Goal: Information Seeking & Learning: Learn about a topic

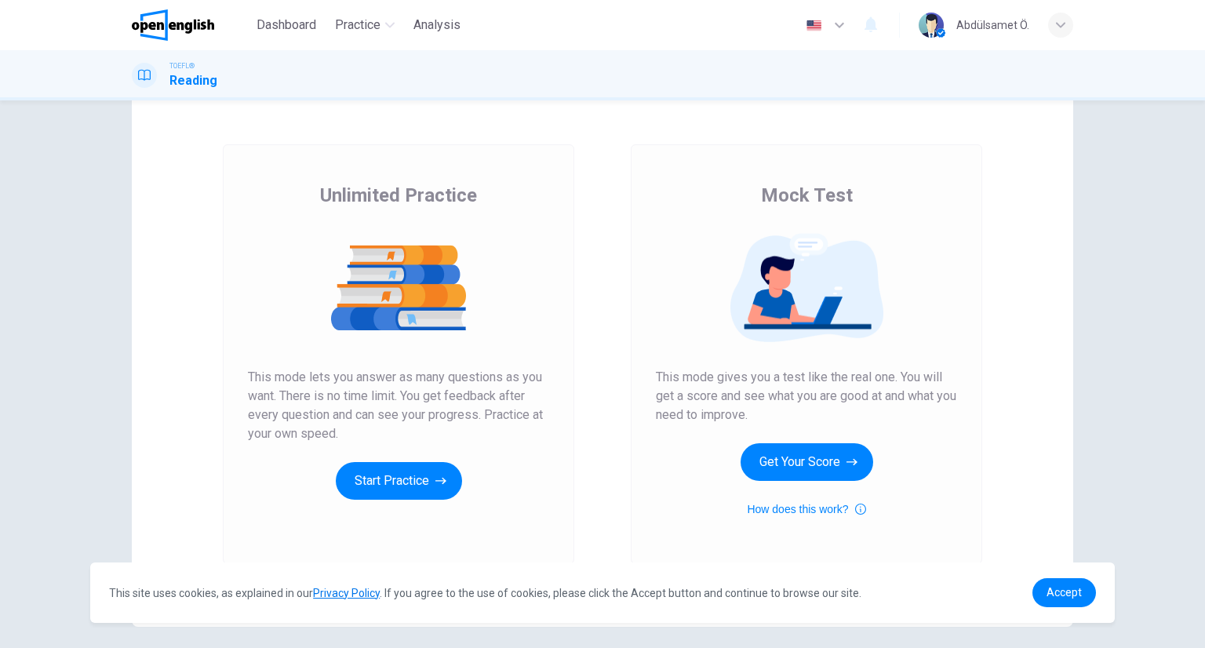
scroll to position [32, 0]
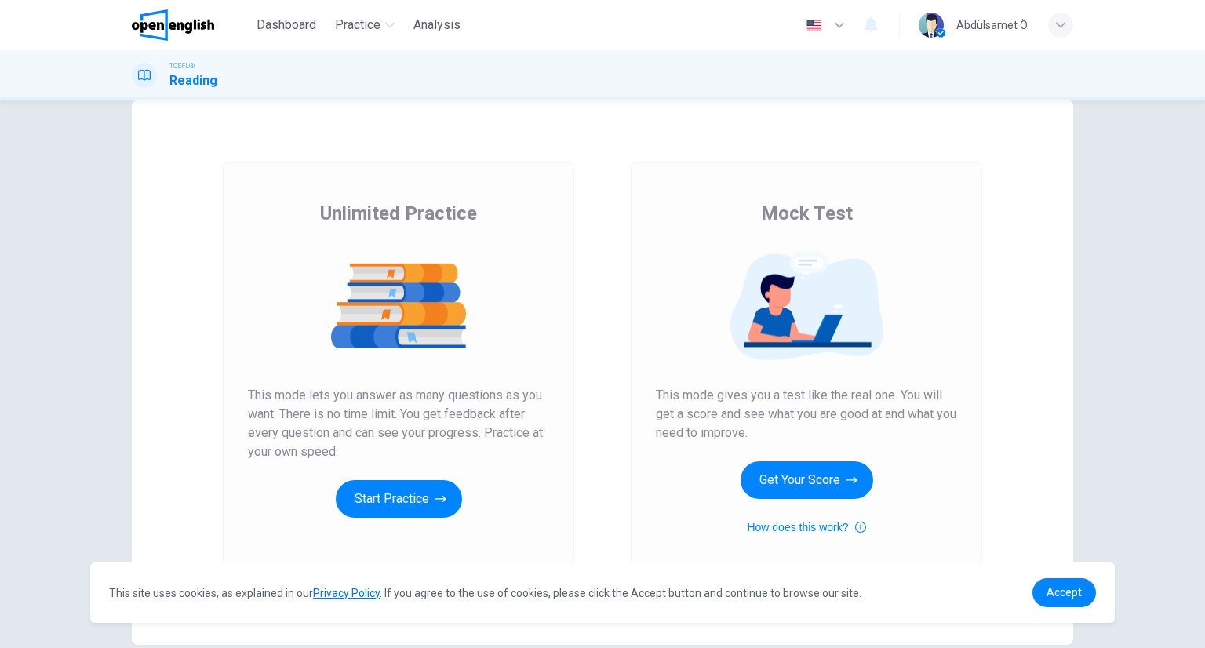
drag, startPoint x: 311, startPoint y: 210, endPoint x: 368, endPoint y: 214, distance: 57.4
click at [499, 212] on div "Unlimited Practice This mode lets you answer as many questions as you want. The…" at bounding box center [398, 359] width 301 height 317
drag, startPoint x: 314, startPoint y: 210, endPoint x: 458, endPoint y: 220, distance: 144.7
click at [458, 220] on div "Unlimited Practice This mode lets you answer as many questions as you want. The…" at bounding box center [398, 359] width 301 height 317
drag, startPoint x: 470, startPoint y: 211, endPoint x: 304, endPoint y: 215, distance: 165.6
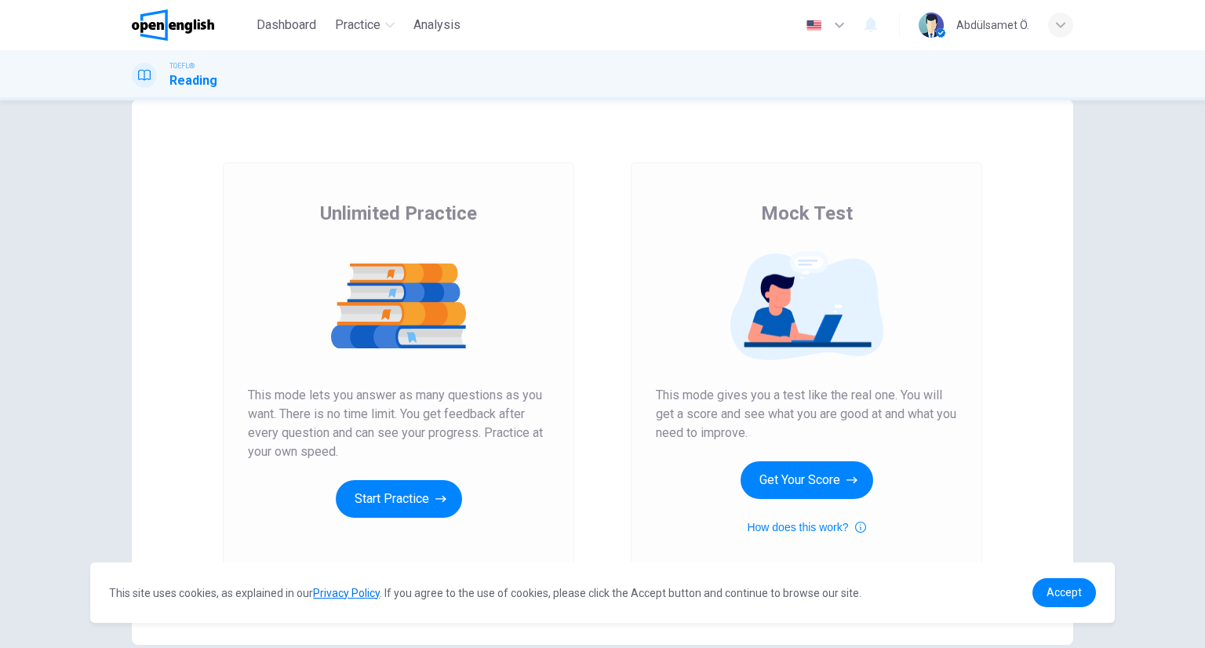
click at [304, 215] on div "Unlimited Practice This mode lets you answer as many questions as you want. The…" at bounding box center [398, 359] width 301 height 317
drag, startPoint x: 304, startPoint y: 215, endPoint x: 544, endPoint y: 205, distance: 239.5
click at [544, 205] on div "Unlimited Practice This mode lets you answer as many questions as you want. The…" at bounding box center [398, 359] width 301 height 317
drag, startPoint x: 304, startPoint y: 208, endPoint x: 602, endPoint y: 220, distance: 297.6
click at [602, 220] on div "Unlimited Practice Mock Test Unlimited Practice This mode lets you answer as ma…" at bounding box center [603, 372] width 942 height 545
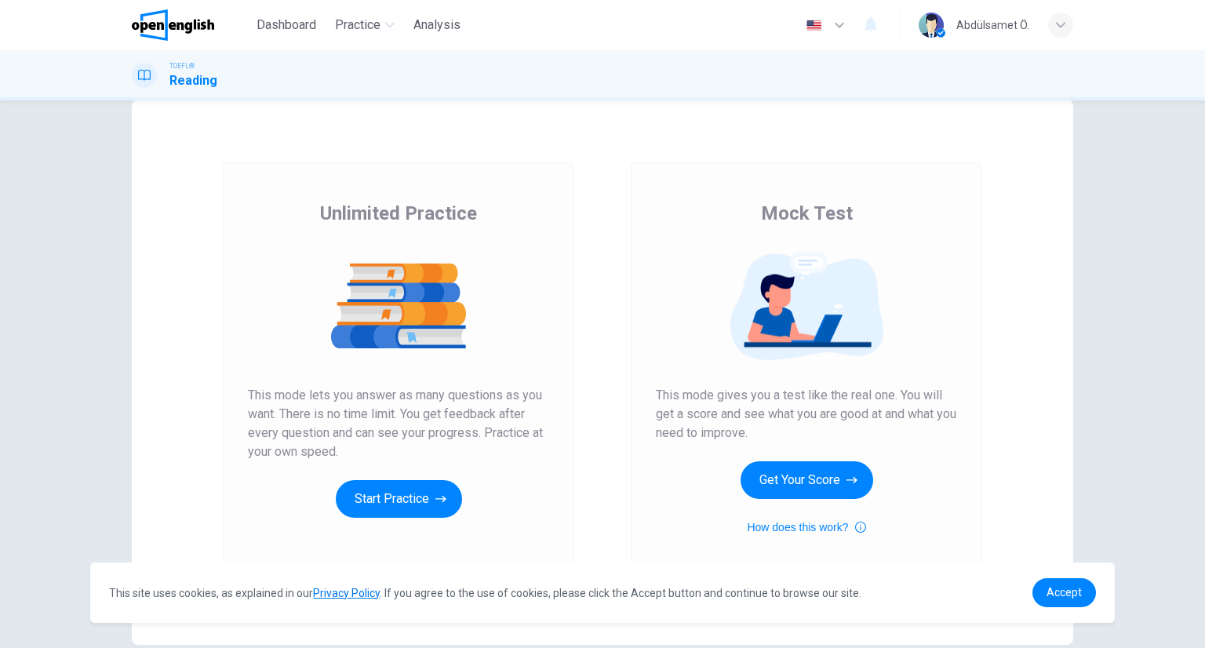
drag, startPoint x: 734, startPoint y: 183, endPoint x: 860, endPoint y: 224, distance: 133.0
click at [860, 224] on div "Mock Test This mode gives you a test like the real one. You will get a score an…" at bounding box center [807, 372] width 352 height 420
click at [772, 479] on button "Get Your Score" at bounding box center [807, 480] width 133 height 38
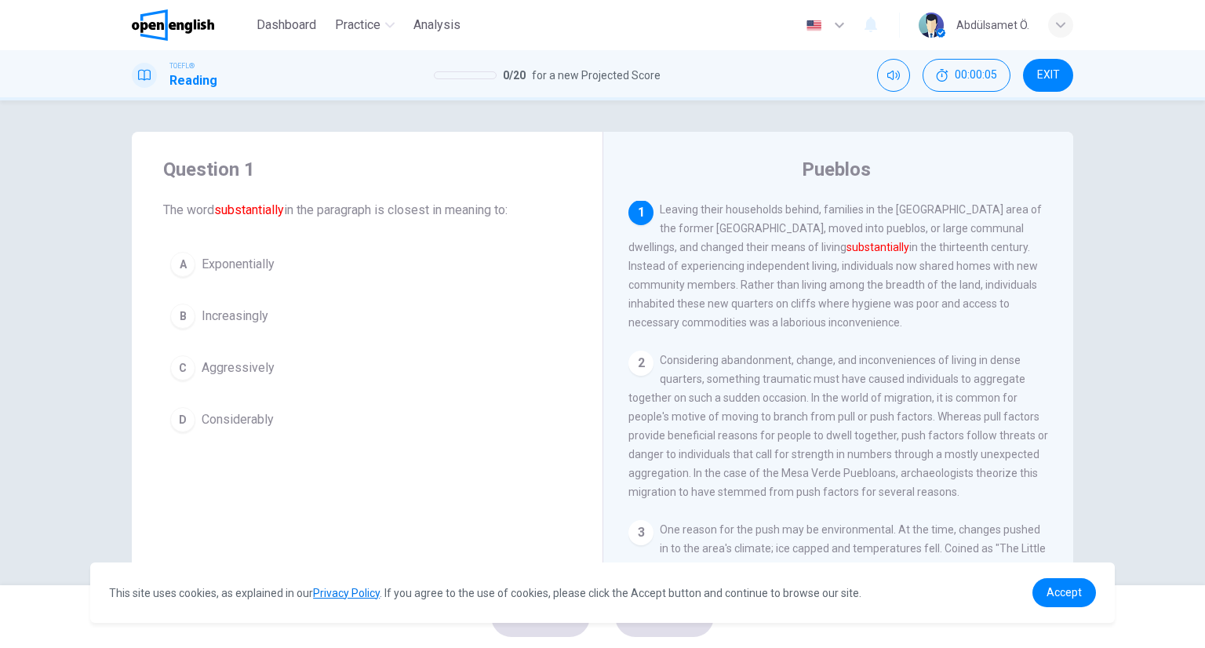
scroll to position [0, 0]
drag, startPoint x: 155, startPoint y: 205, endPoint x: 246, endPoint y: 224, distance: 92.9
click at [246, 224] on div "Question 1 The word substantially in the paragraph is closest in meaning to: A …" at bounding box center [367, 298] width 471 height 333
drag, startPoint x: 231, startPoint y: 211, endPoint x: 201, endPoint y: 211, distance: 29.8
click at [260, 217] on span "The word substantially in the paragraph is closest in meaning to:" at bounding box center [367, 210] width 408 height 19
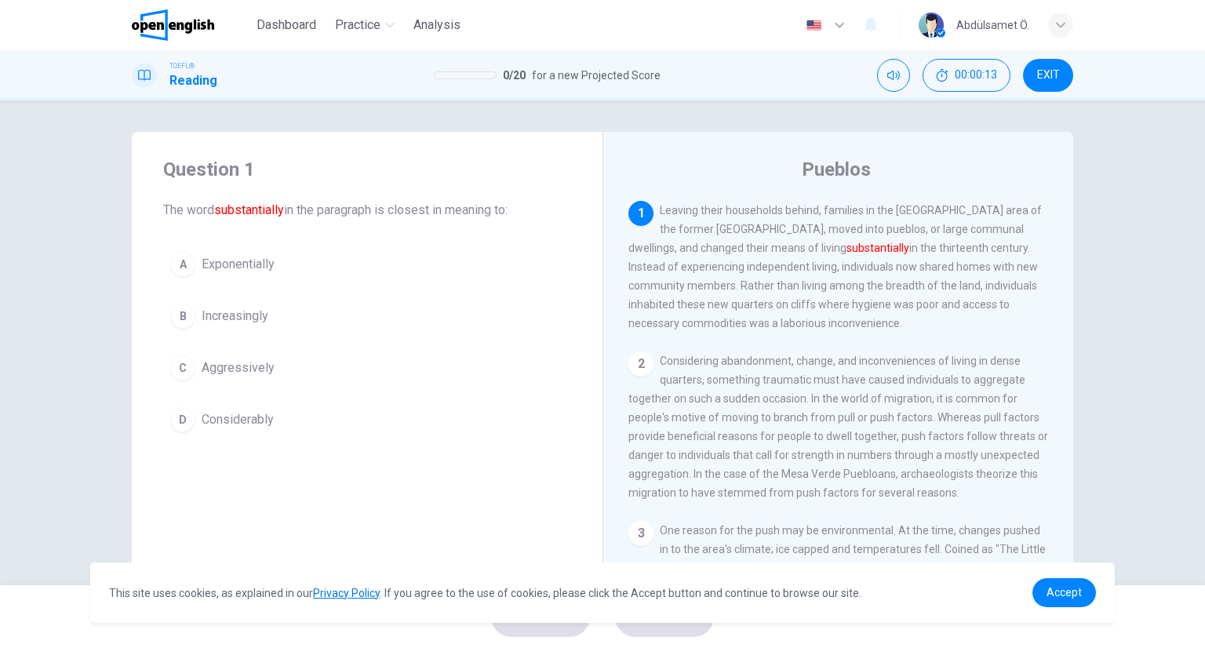
drag, startPoint x: 162, startPoint y: 208, endPoint x: 522, endPoint y: 211, distance: 359.4
click at [521, 213] on span "The word substantially in the paragraph is closest in meaning to:" at bounding box center [367, 210] width 408 height 19
drag, startPoint x: 522, startPoint y: 210, endPoint x: 431, endPoint y: 220, distance: 91.6
click at [373, 201] on span "The word substantially in the paragraph is closest in meaning to:" at bounding box center [367, 210] width 408 height 19
drag, startPoint x: 213, startPoint y: 207, endPoint x: 483, endPoint y: 230, distance: 271.6
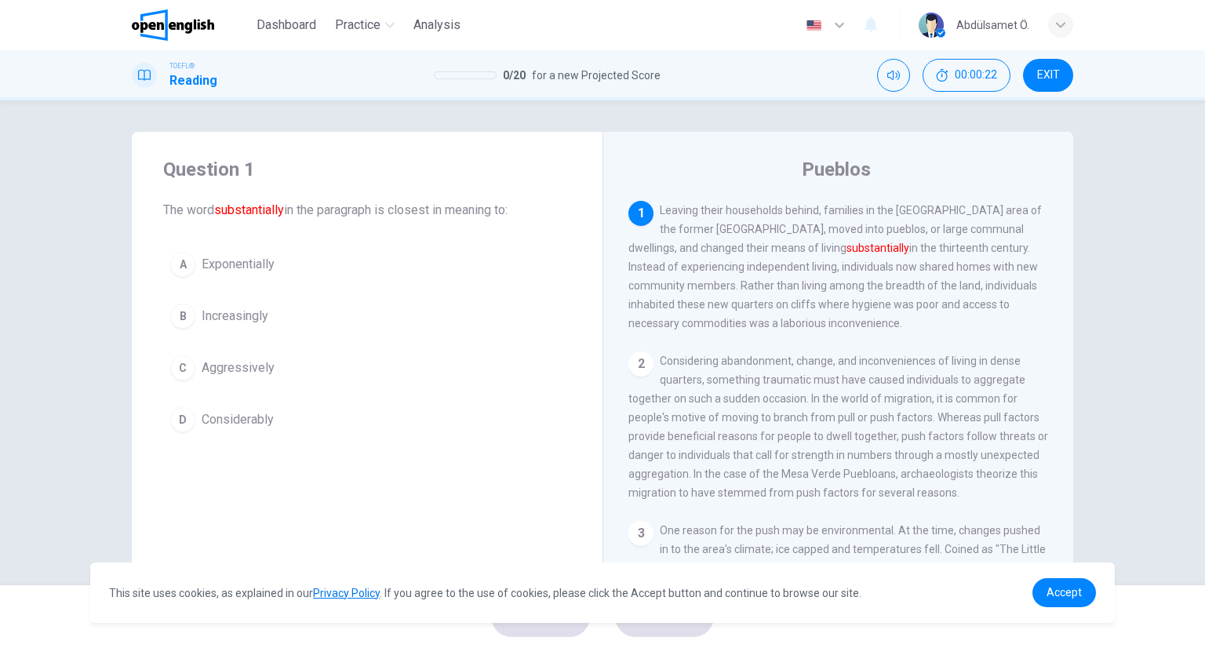
click at [483, 230] on div "Question 1 The word substantially in the paragraph is closest in meaning to: A …" at bounding box center [367, 298] width 471 height 333
drag, startPoint x: 618, startPoint y: 64, endPoint x: 690, endPoint y: 64, distance: 71.4
click at [690, 64] on div "TOEFL® Reading 0 / 20 for a new Projected Score 00:00:26 EXIT" at bounding box center [603, 75] width 992 height 33
drag, startPoint x: 655, startPoint y: 70, endPoint x: 549, endPoint y: 71, distance: 105.9
click at [549, 71] on span "for a new Projected Score" at bounding box center [596, 75] width 129 height 19
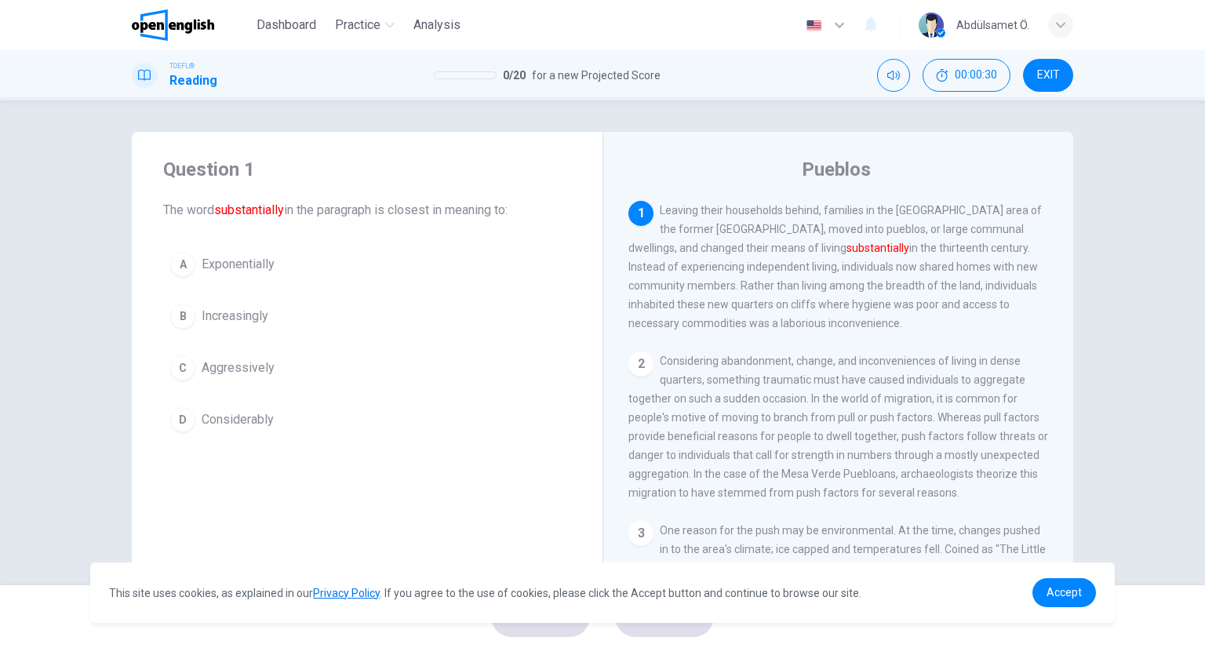
drag, startPoint x: 654, startPoint y: 214, endPoint x: 756, endPoint y: 260, distance: 111.3
click at [756, 260] on div "1 Leaving their households behind, families in the Mesa Verde area of the forme…" at bounding box center [838, 267] width 421 height 132
click at [144, 71] on icon at bounding box center [144, 75] width 13 height 11
drag, startPoint x: 1036, startPoint y: 77, endPoint x: 672, endPoint y: 97, distance: 365.4
click at [1037, 77] on button "EXIT" at bounding box center [1048, 75] width 50 height 33
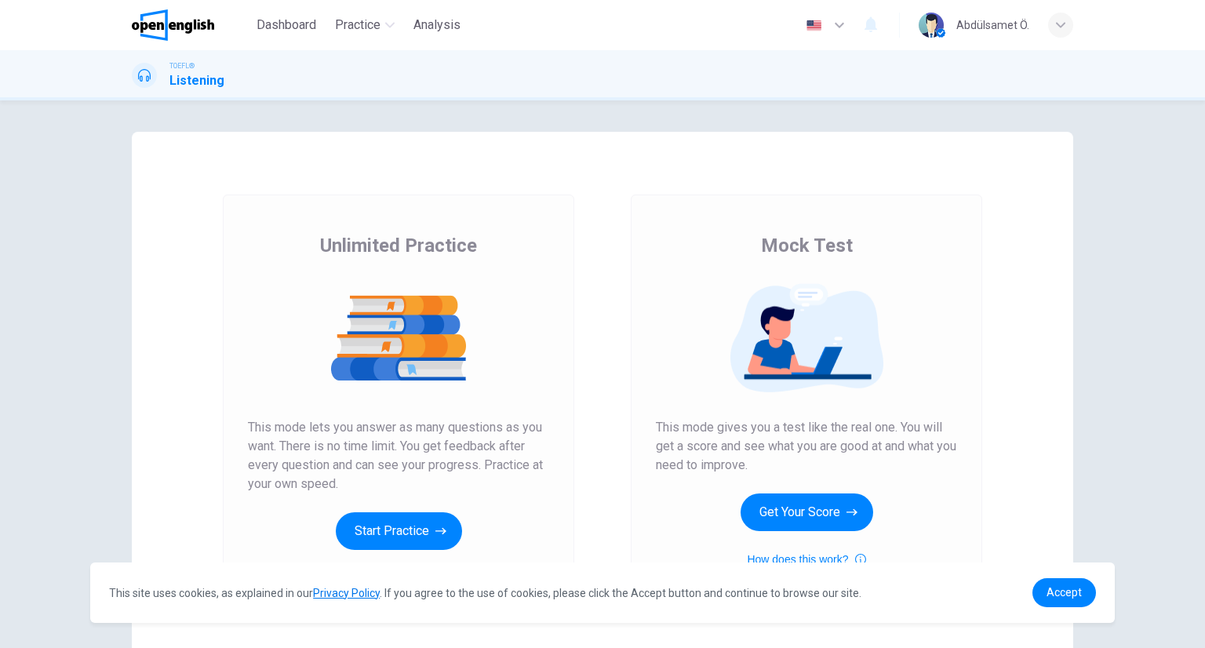
scroll to position [239, 0]
click at [373, 540] on button "Start Practice" at bounding box center [399, 531] width 126 height 38
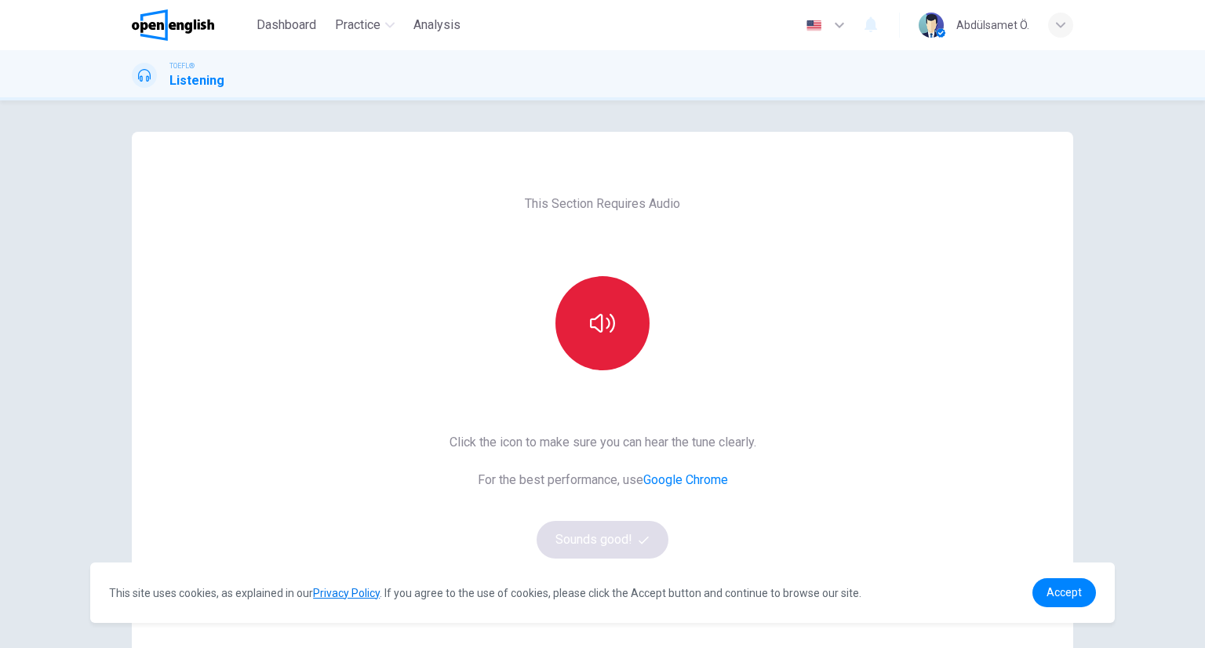
click at [612, 340] on button "button" at bounding box center [603, 323] width 94 height 94
click at [574, 318] on button "button" at bounding box center [603, 323] width 94 height 94
click at [592, 365] on button "button" at bounding box center [603, 323] width 94 height 94
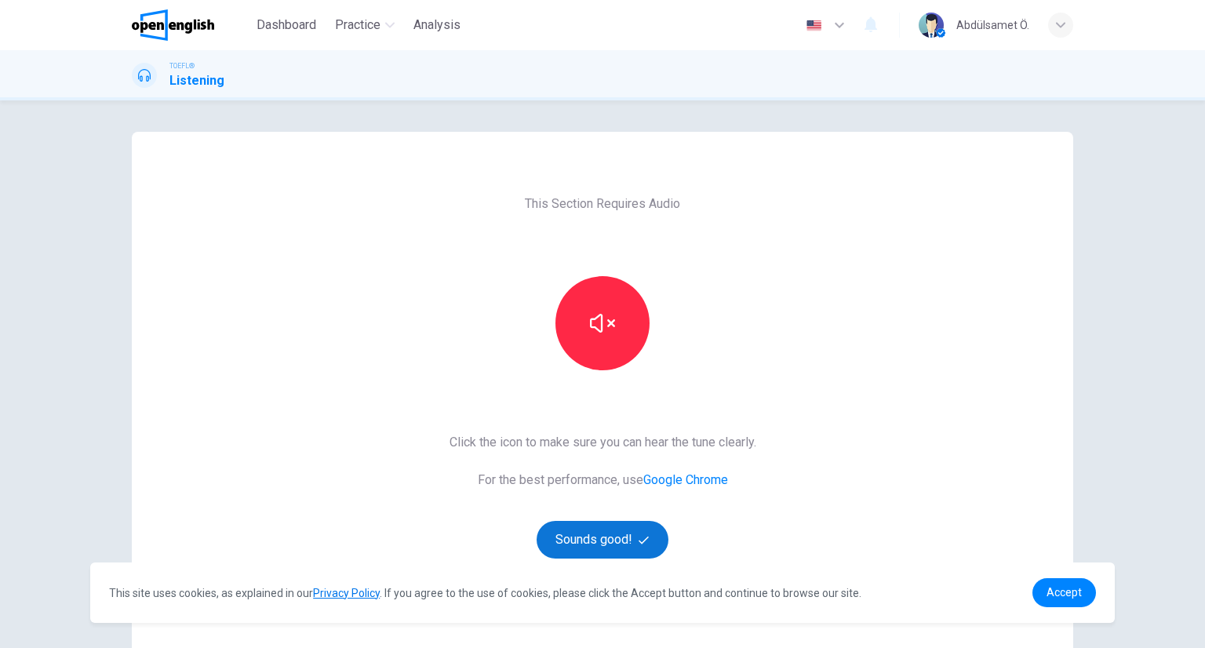
click at [617, 534] on button "Sounds good!" at bounding box center [603, 540] width 132 height 38
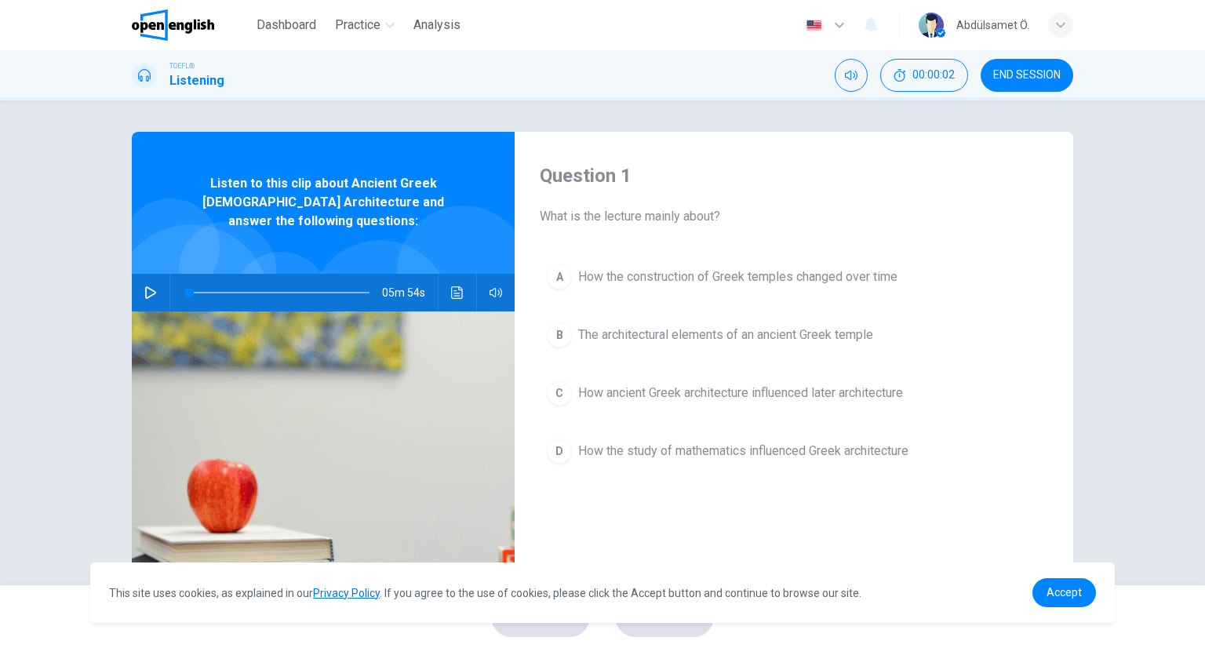
click at [148, 286] on icon "button" at bounding box center [150, 292] width 13 height 13
click at [352, 282] on span at bounding box center [279, 293] width 180 height 22
click at [144, 286] on icon "button" at bounding box center [150, 292] width 13 height 13
click at [189, 282] on span at bounding box center [279, 293] width 180 height 22
click at [144, 286] on icon "button" at bounding box center [150, 292] width 13 height 13
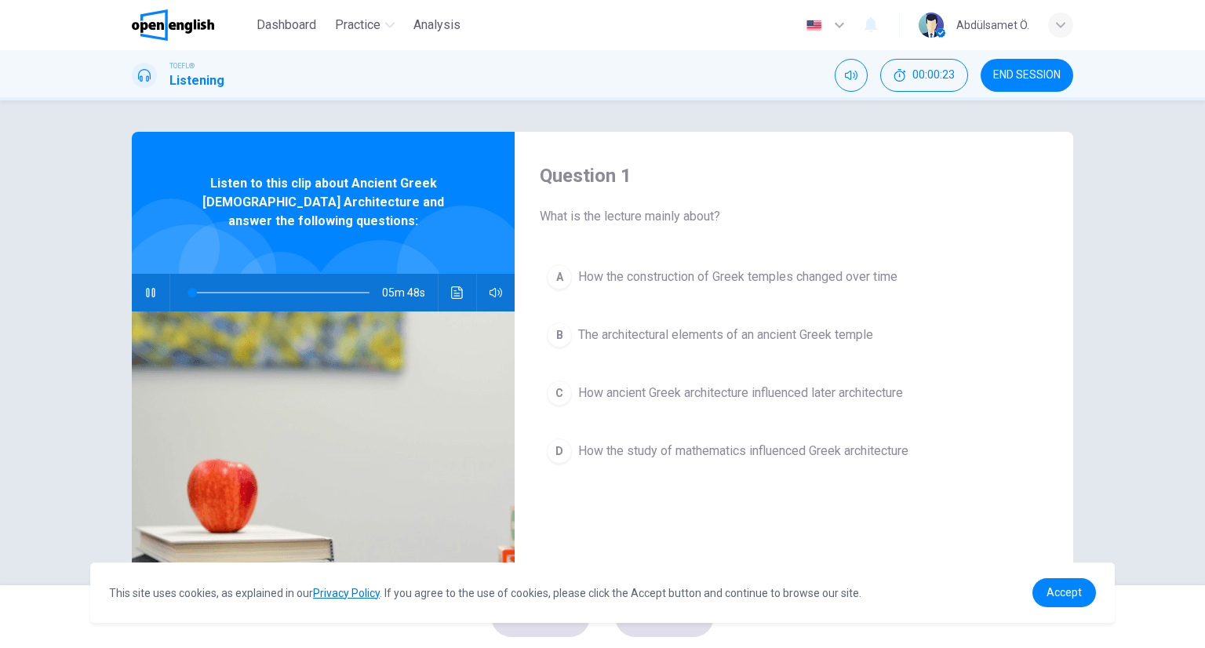
click at [132, 274] on div "05m 48s" at bounding box center [323, 293] width 383 height 38
drag, startPoint x: 189, startPoint y: 184, endPoint x: 449, endPoint y: 206, distance: 260.6
click at [449, 206] on div "Listen to this clip about Ancient Greek [DEMOGRAPHIC_DATA] Architecture and ans…" at bounding box center [323, 203] width 383 height 142
click at [402, 183] on span "Listen to this clip about Ancient Greek [DEMOGRAPHIC_DATA] Architecture and ans…" at bounding box center [323, 202] width 281 height 56
drag, startPoint x: 402, startPoint y: 183, endPoint x: 472, endPoint y: 182, distance: 69.8
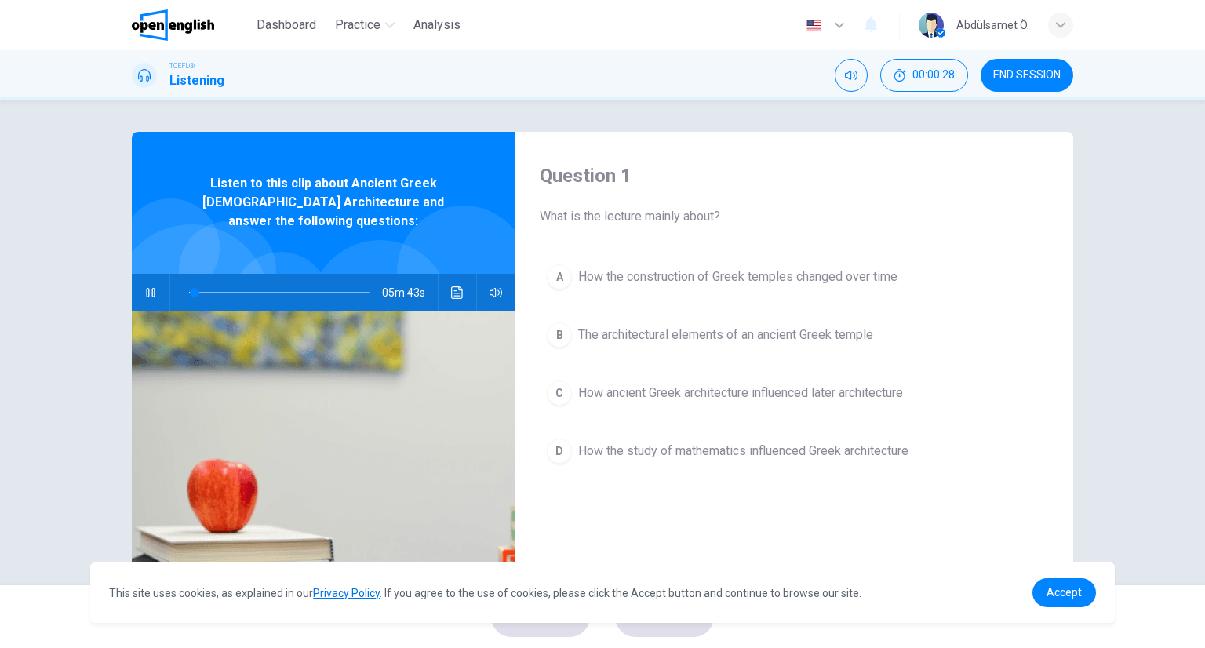
click at [472, 182] on div "Listen to this clip about Ancient Greek [DEMOGRAPHIC_DATA] Architecture and ans…" at bounding box center [323, 203] width 383 height 142
drag, startPoint x: 560, startPoint y: 215, endPoint x: 694, endPoint y: 220, distance: 134.3
click at [704, 220] on span "What is the lecture mainly about?" at bounding box center [794, 216] width 508 height 19
drag, startPoint x: 588, startPoint y: 209, endPoint x: 734, endPoint y: 222, distance: 146.5
click at [734, 222] on span "What is the lecture mainly about?" at bounding box center [794, 216] width 508 height 19
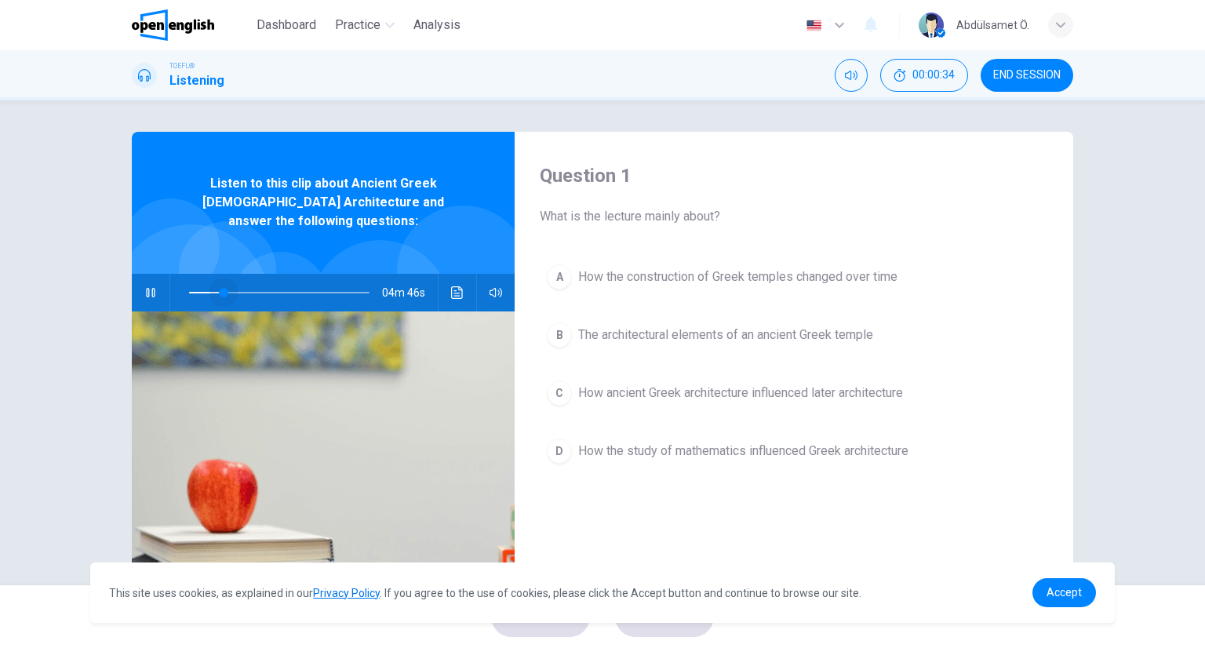
click at [219, 282] on span at bounding box center [279, 293] width 180 height 22
click at [242, 282] on span at bounding box center [279, 293] width 180 height 22
click at [289, 282] on span at bounding box center [279, 293] width 180 height 22
click at [144, 286] on icon "button" at bounding box center [150, 292] width 13 height 13
type input "**"
